Goal: Task Accomplishment & Management: Manage account settings

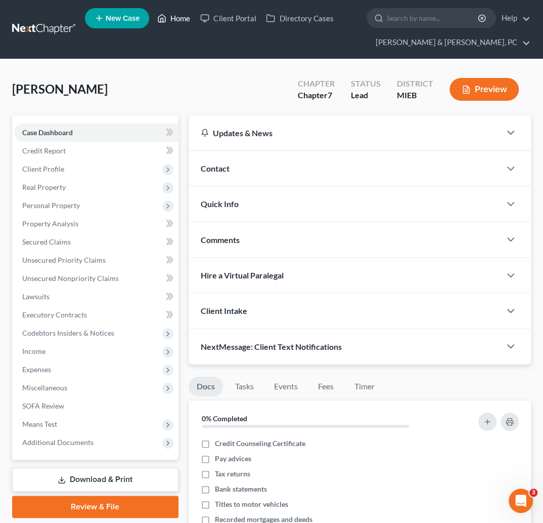
click at [179, 17] on link "Home" at bounding box center [173, 18] width 43 height 18
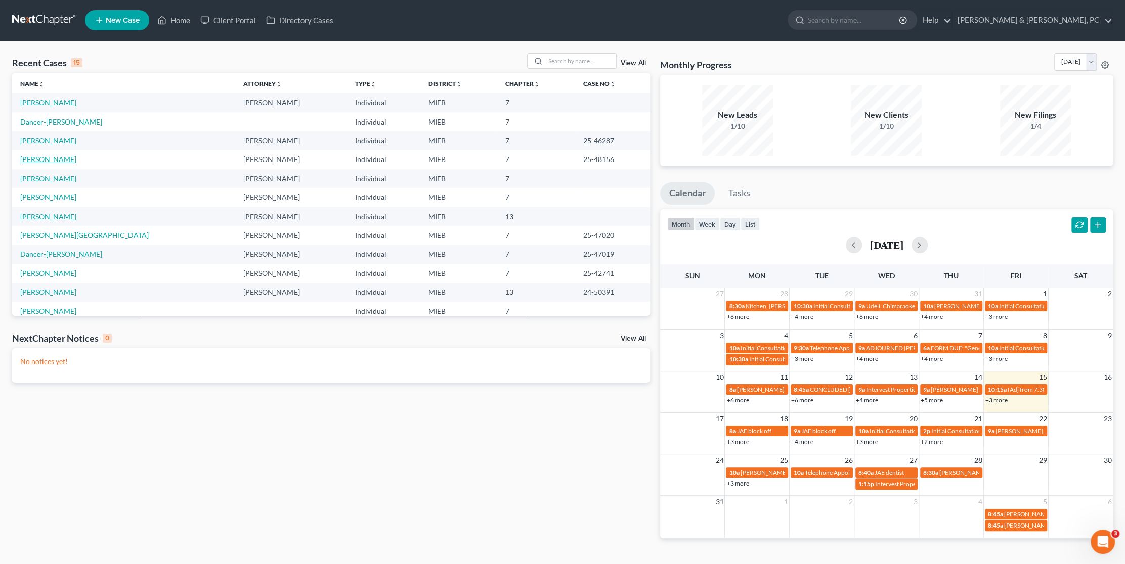
click at [40, 160] on link "[PERSON_NAME]" at bounding box center [48, 159] width 56 height 9
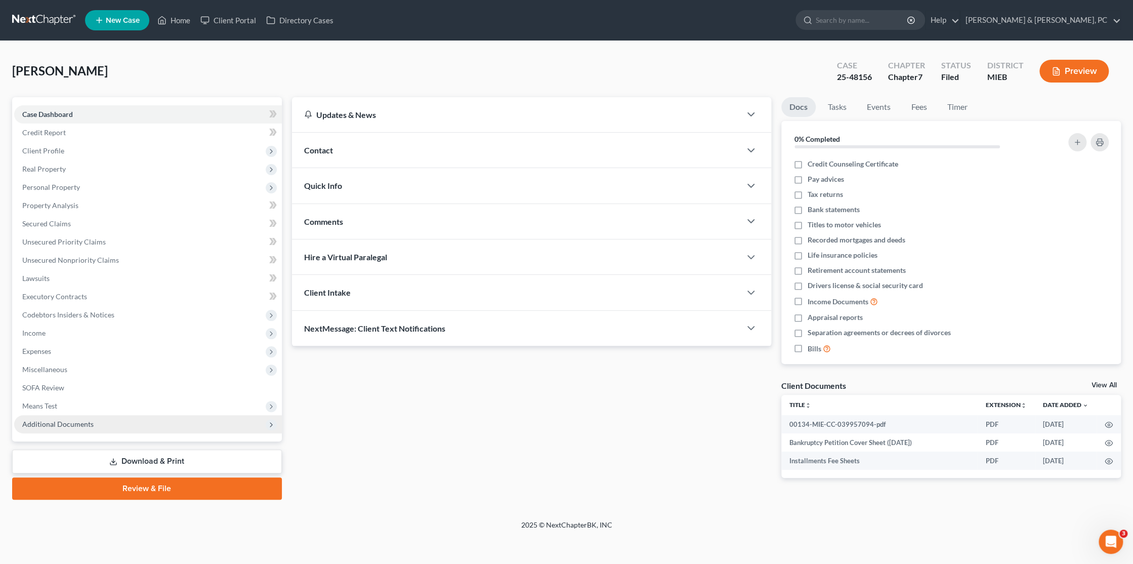
click at [66, 421] on span "Additional Documents" at bounding box center [57, 423] width 71 height 9
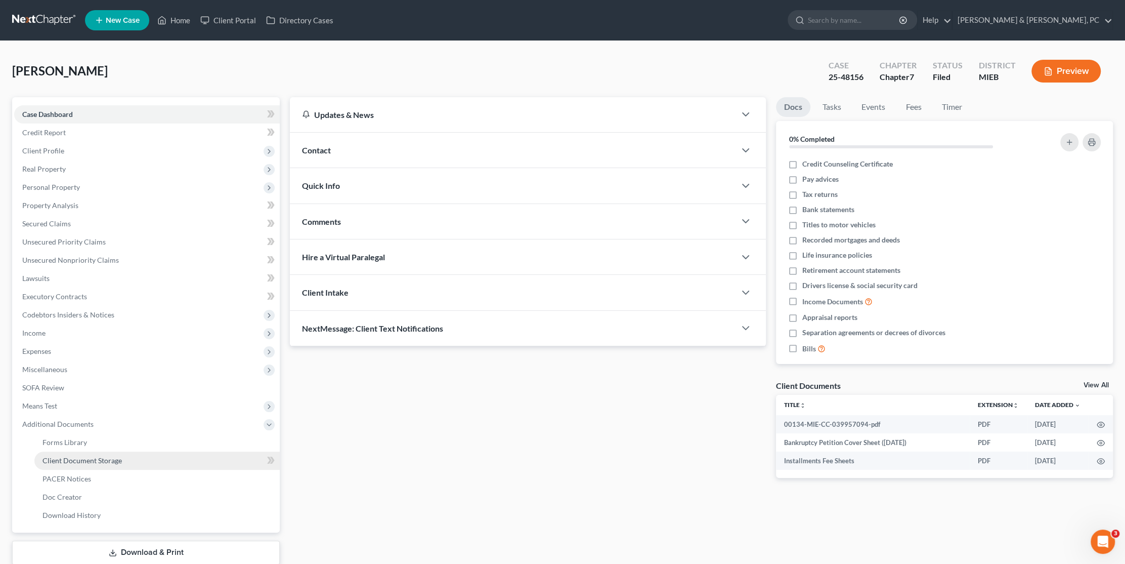
click at [104, 464] on link "Client Document Storage" at bounding box center [156, 460] width 245 height 18
select select "32"
select select "6"
select select "7"
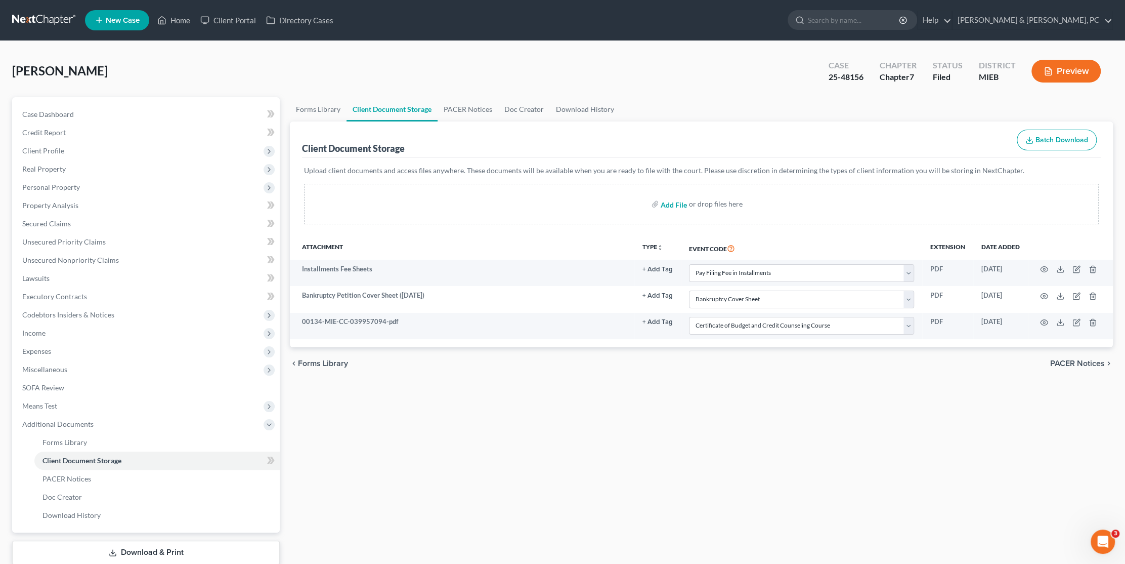
click at [543, 202] on input "file" at bounding box center [673, 204] width 24 height 18
type input "C:\fakepath\12433-MIE-DE-039982218.pdf"
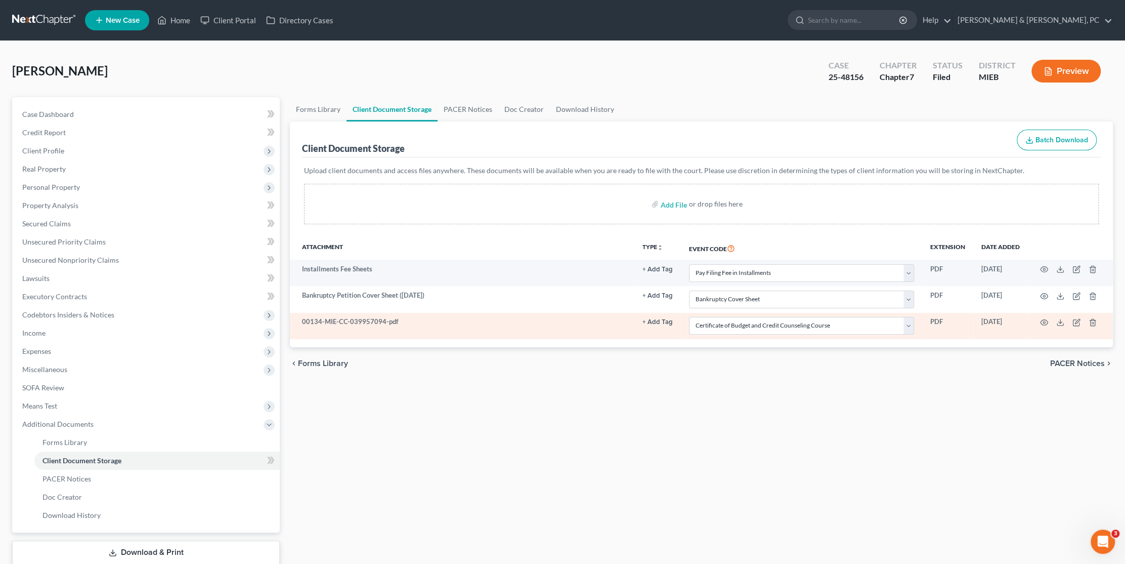
select select "32"
select select "6"
select select "7"
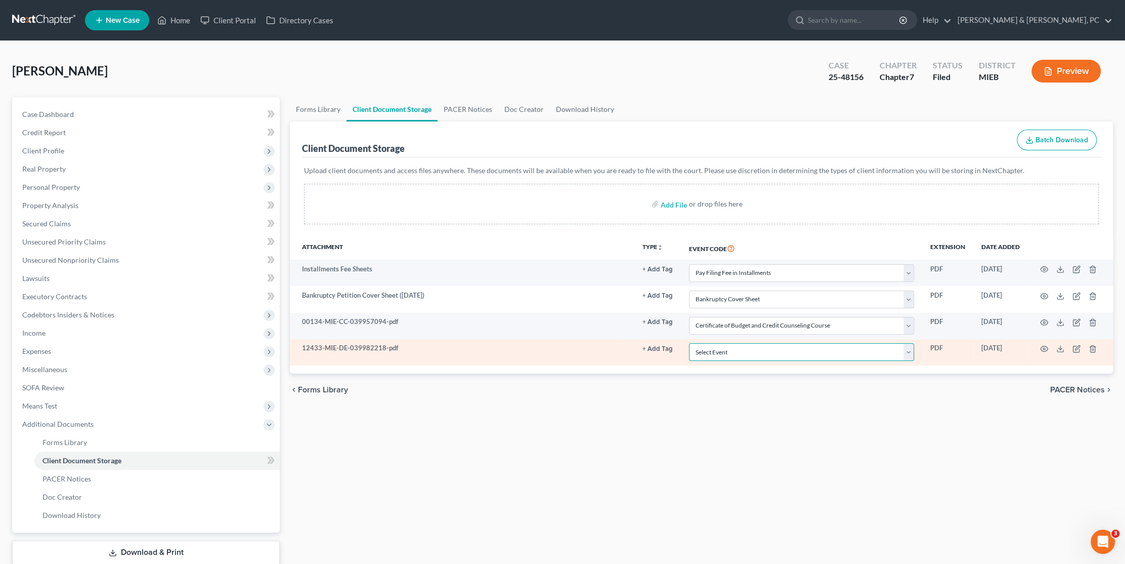
click at [543, 352] on select "Select Event 20 Largest Unsecured Creditors Amended Chapter 11 Plan Amended Cha…" at bounding box center [801, 352] width 225 height 18
select select "10"
click at [543, 343] on select "Select Event 20 Largest Unsecured Creditors Amended Chapter 11 Plan Amended Cha…" at bounding box center [801, 352] width 225 height 18
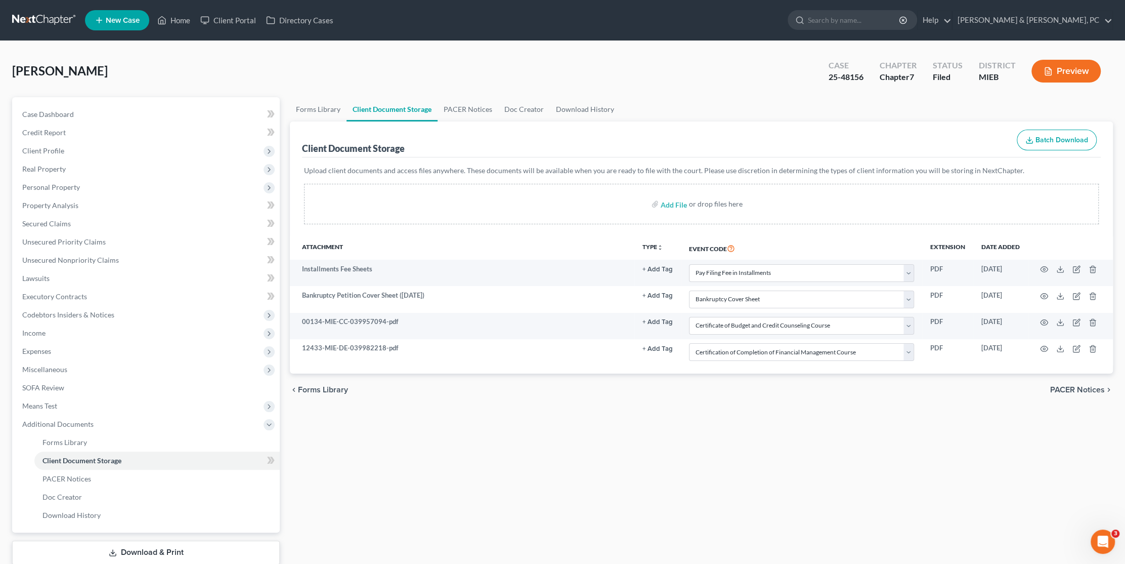
click at [540, 463] on div "Forms Library Client Document Storage PACER Notices Doc Creator Download Histor…" at bounding box center [701, 343] width 833 height 493
